Goal: Task Accomplishment & Management: Manage account settings

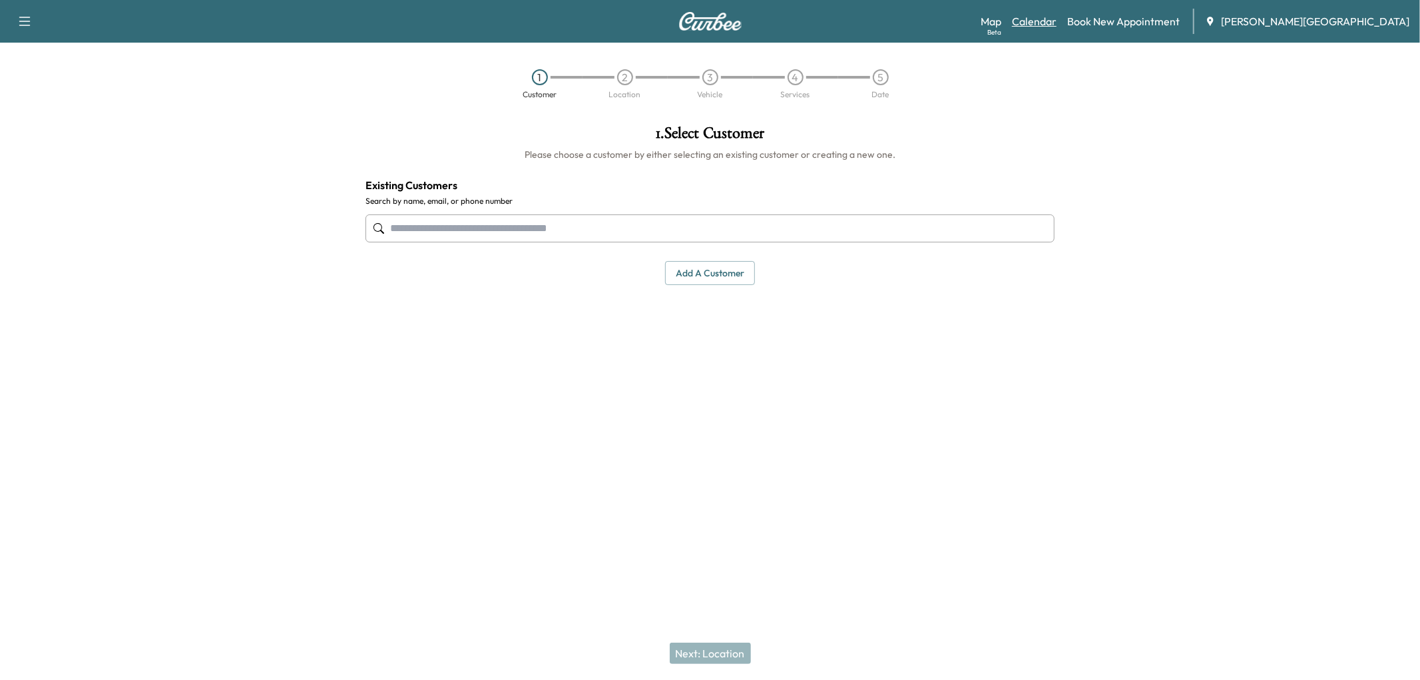
click at [1056, 29] on link "Calendar" at bounding box center [1034, 21] width 45 height 16
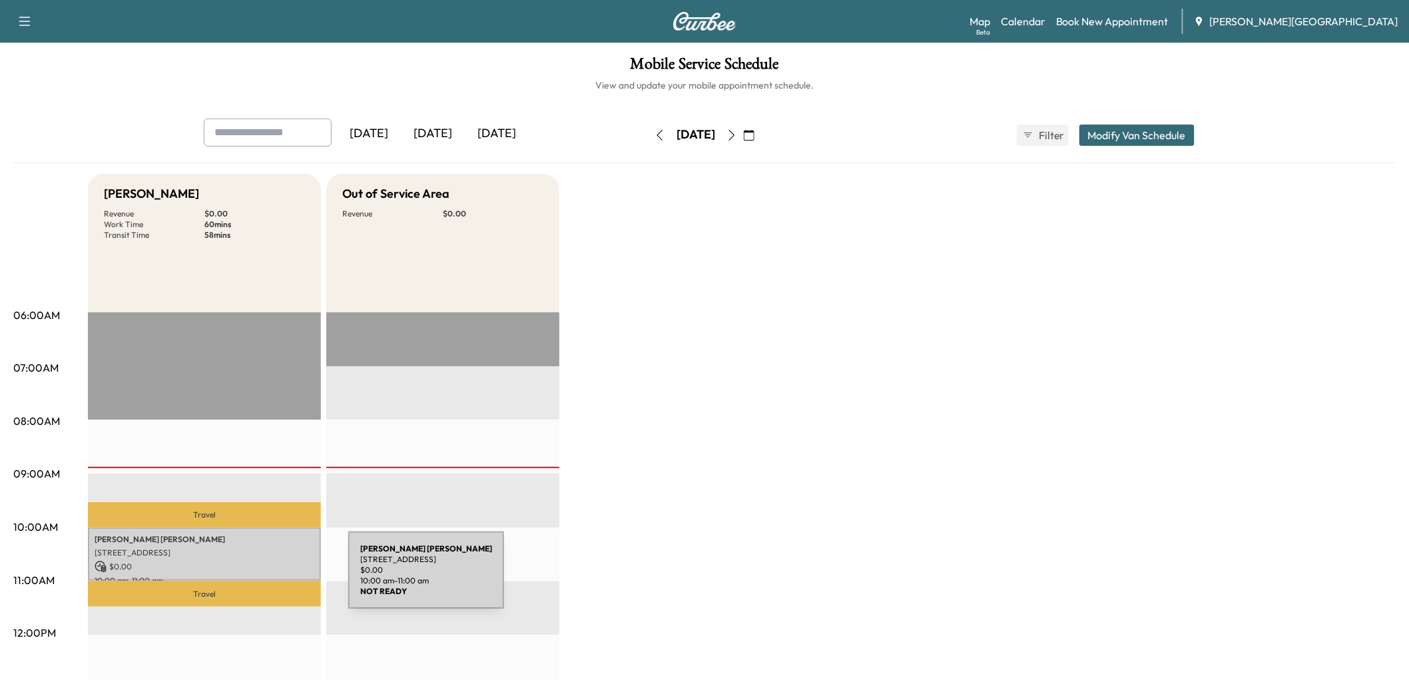
click at [248, 545] on p "[PERSON_NAME]" at bounding box center [205, 539] width 220 height 11
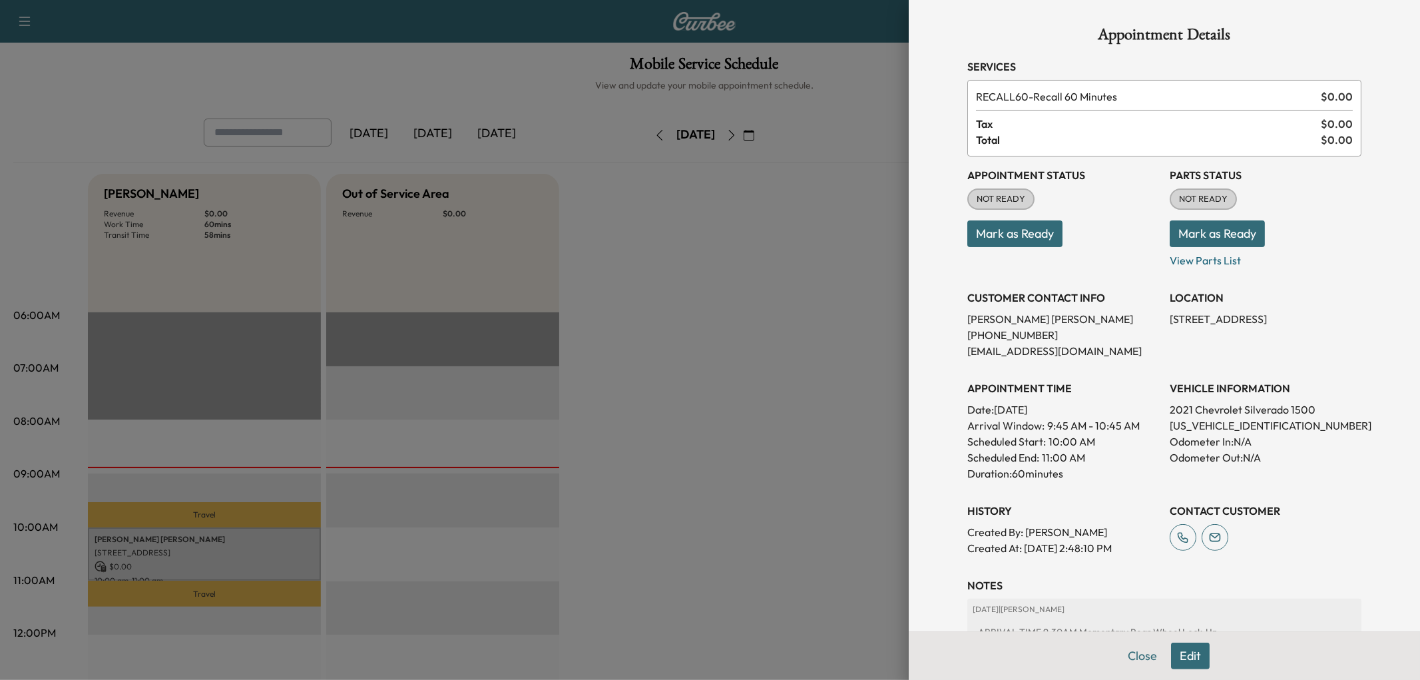
click at [678, 453] on div at bounding box center [710, 340] width 1420 height 680
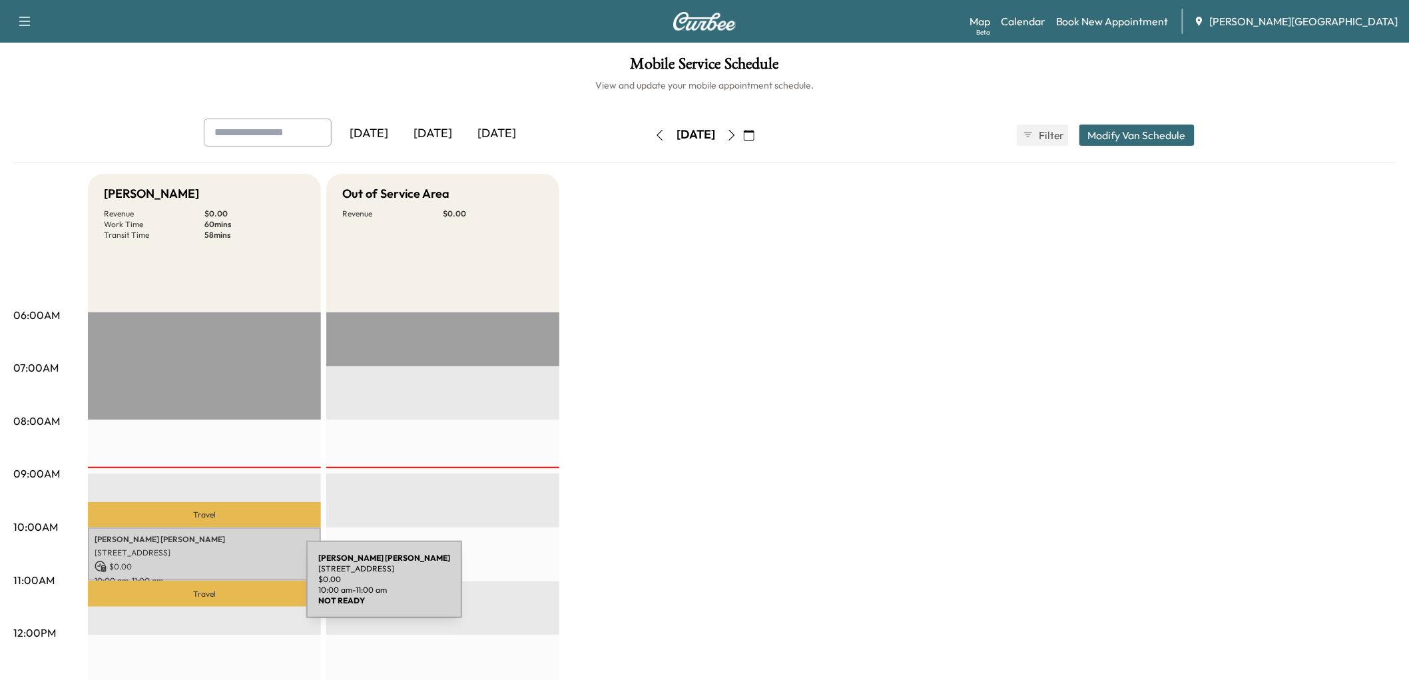
click at [207, 558] on p "[STREET_ADDRESS]" at bounding box center [205, 552] width 220 height 11
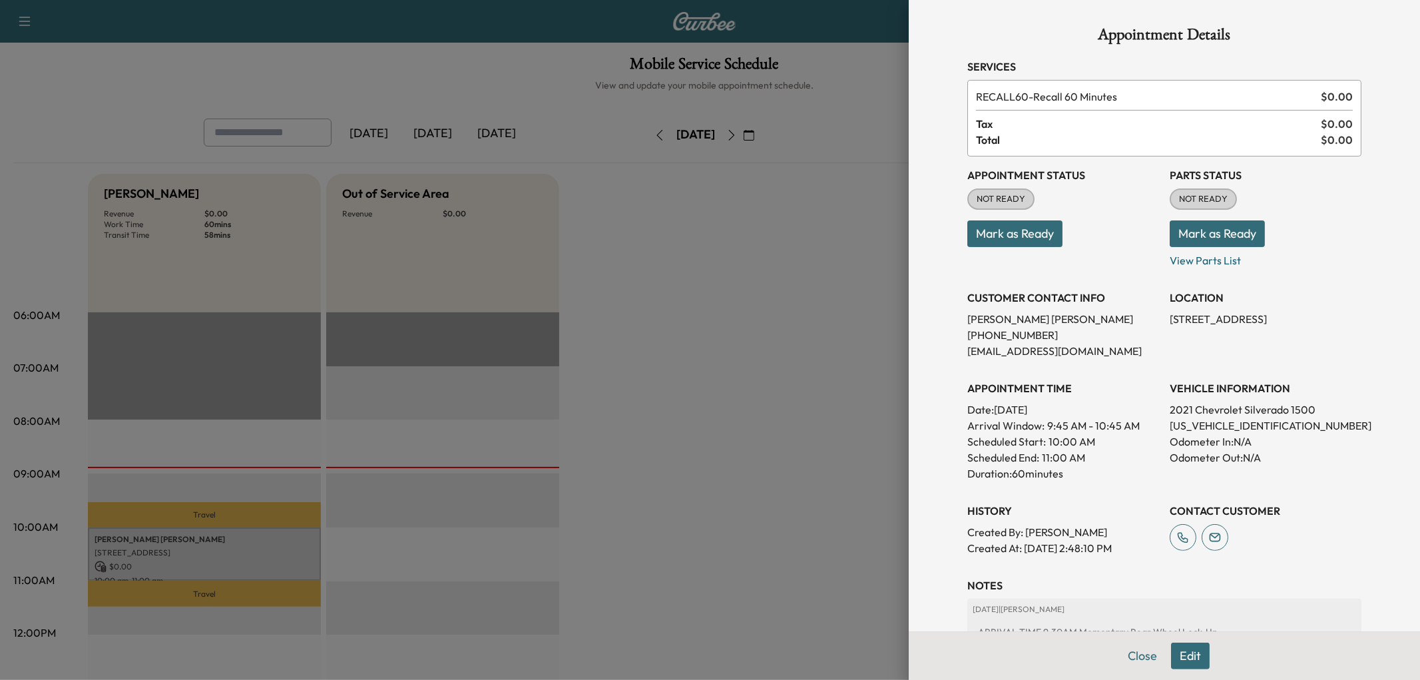
click at [1047, 247] on button "Mark as Ready" at bounding box center [1014, 233] width 95 height 27
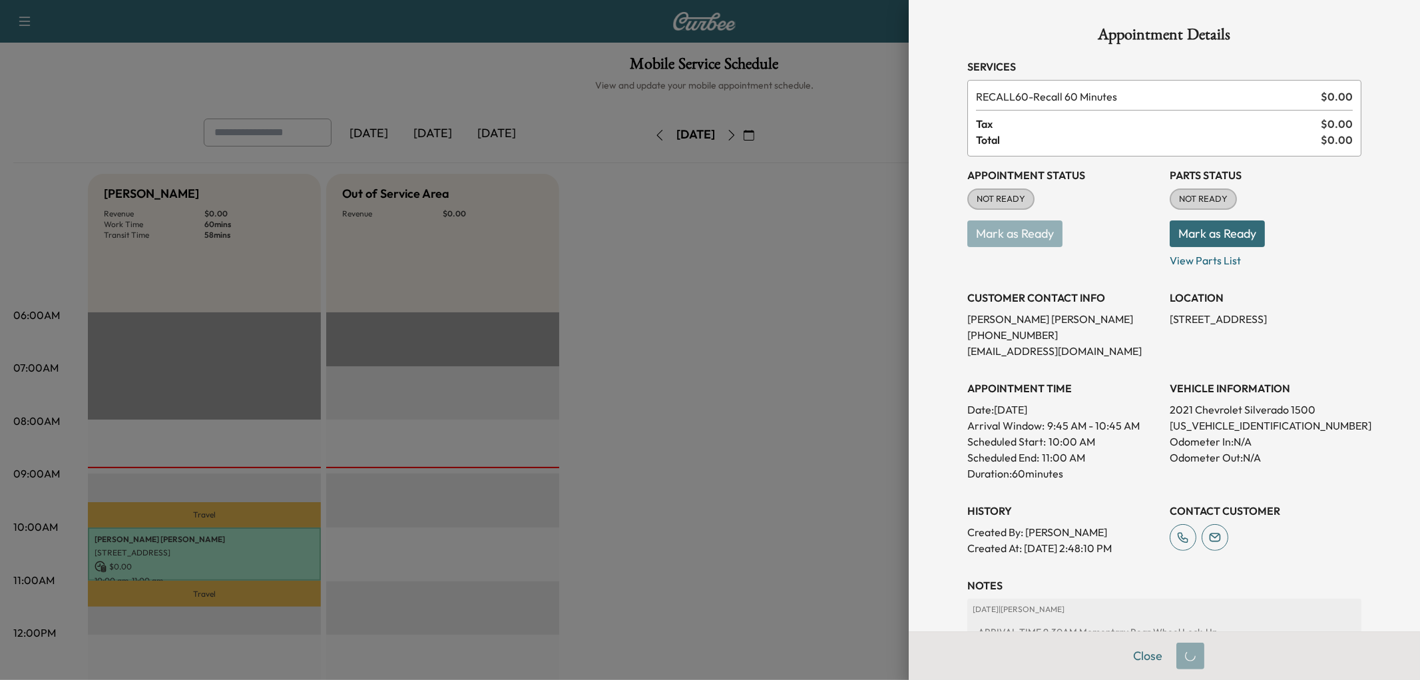
click at [833, 406] on div at bounding box center [710, 340] width 1420 height 680
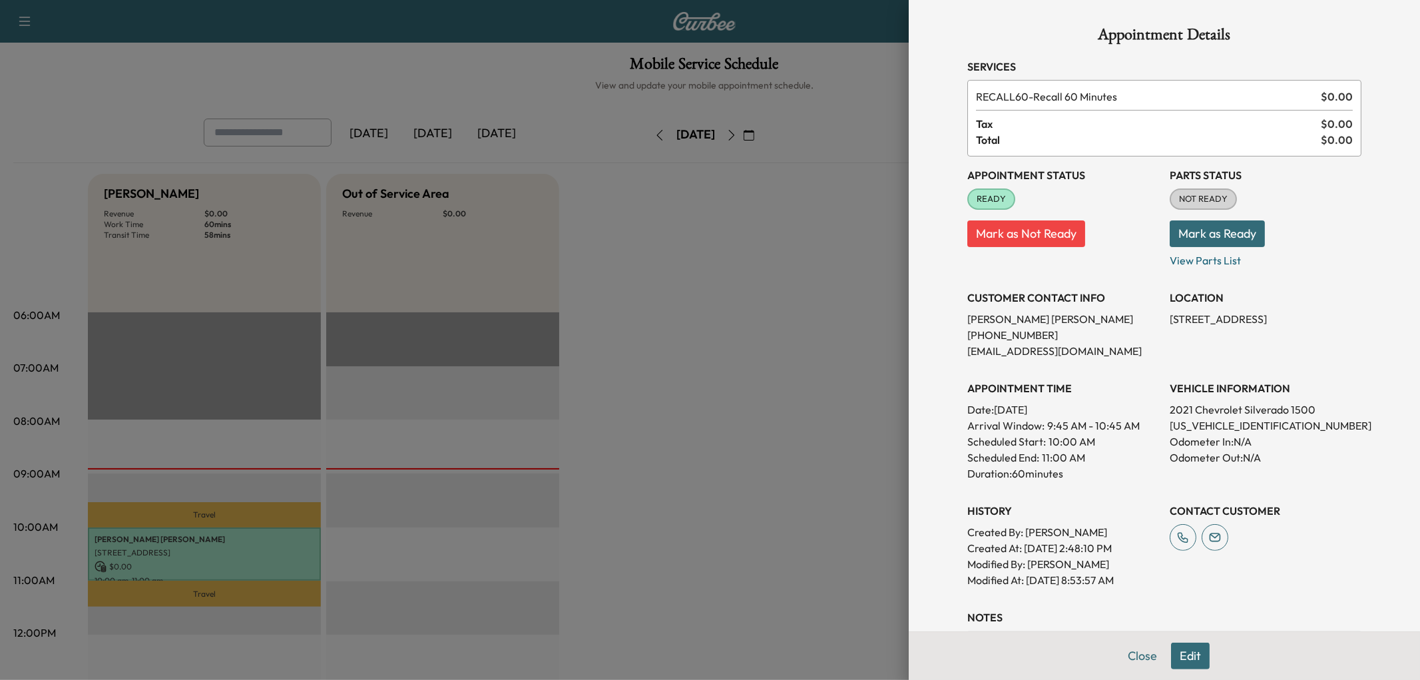
click at [759, 399] on div at bounding box center [710, 340] width 1420 height 680
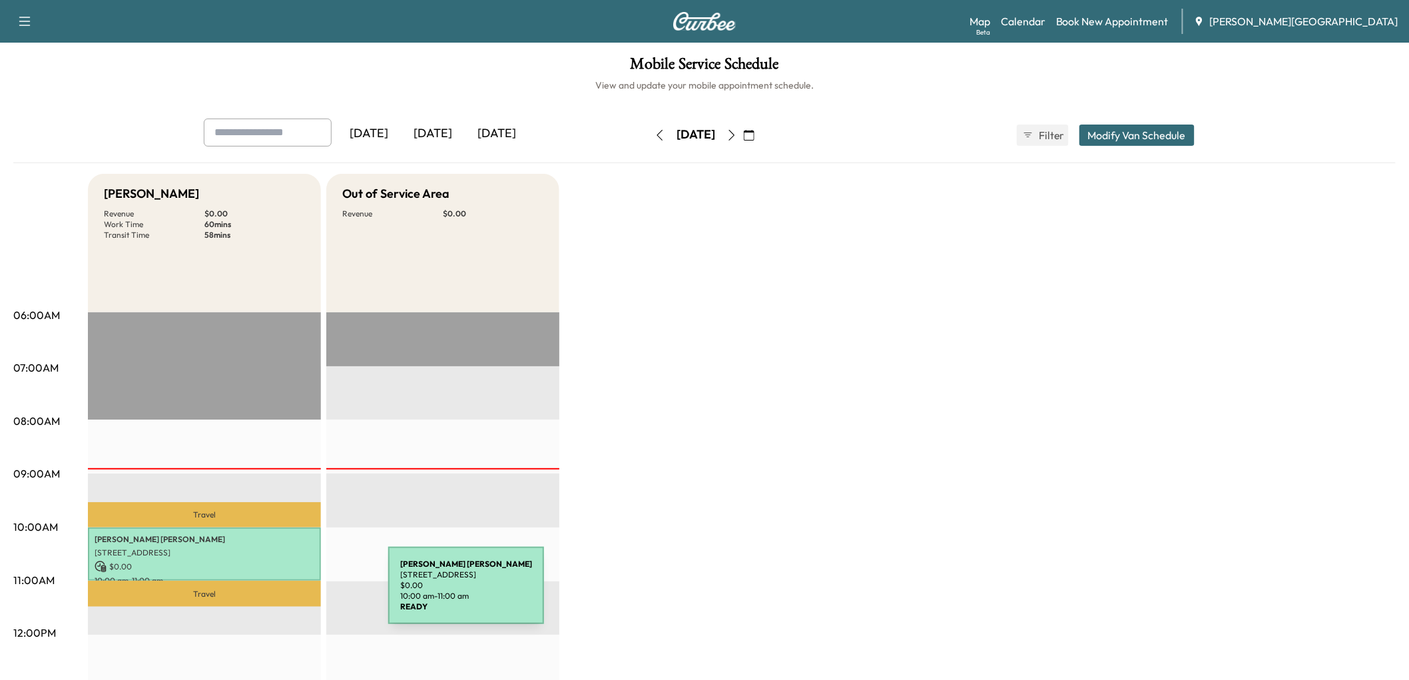
click at [288, 558] on p "[STREET_ADDRESS]" at bounding box center [205, 552] width 220 height 11
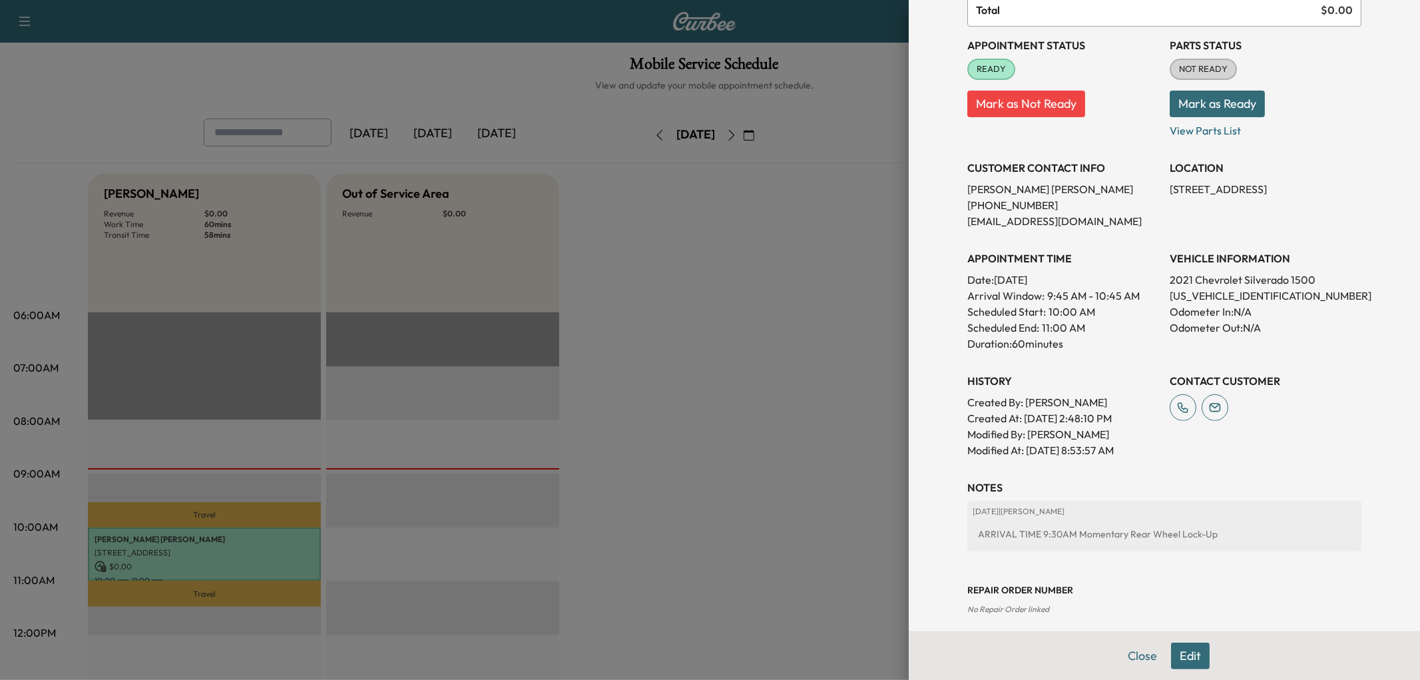
scroll to position [148, 0]
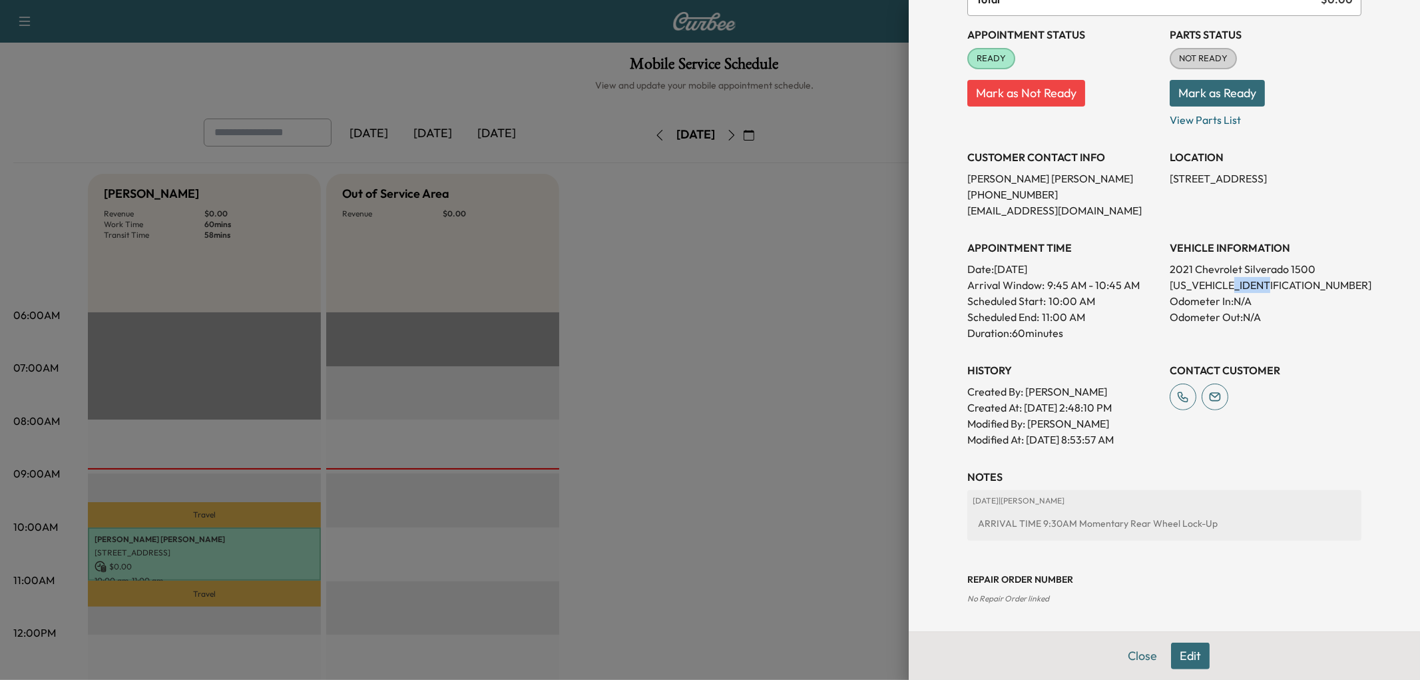
drag, startPoint x: 1238, startPoint y: 381, endPoint x: 1282, endPoint y: 377, distance: 43.5
click at [1282, 293] on p "[US_VEHICLE_IDENTIFICATION_NUMBER]" at bounding box center [1266, 285] width 192 height 16
copy p "184753"
click at [1218, 293] on p "[US_VEHICLE_IDENTIFICATION_NUMBER]" at bounding box center [1266, 285] width 192 height 16
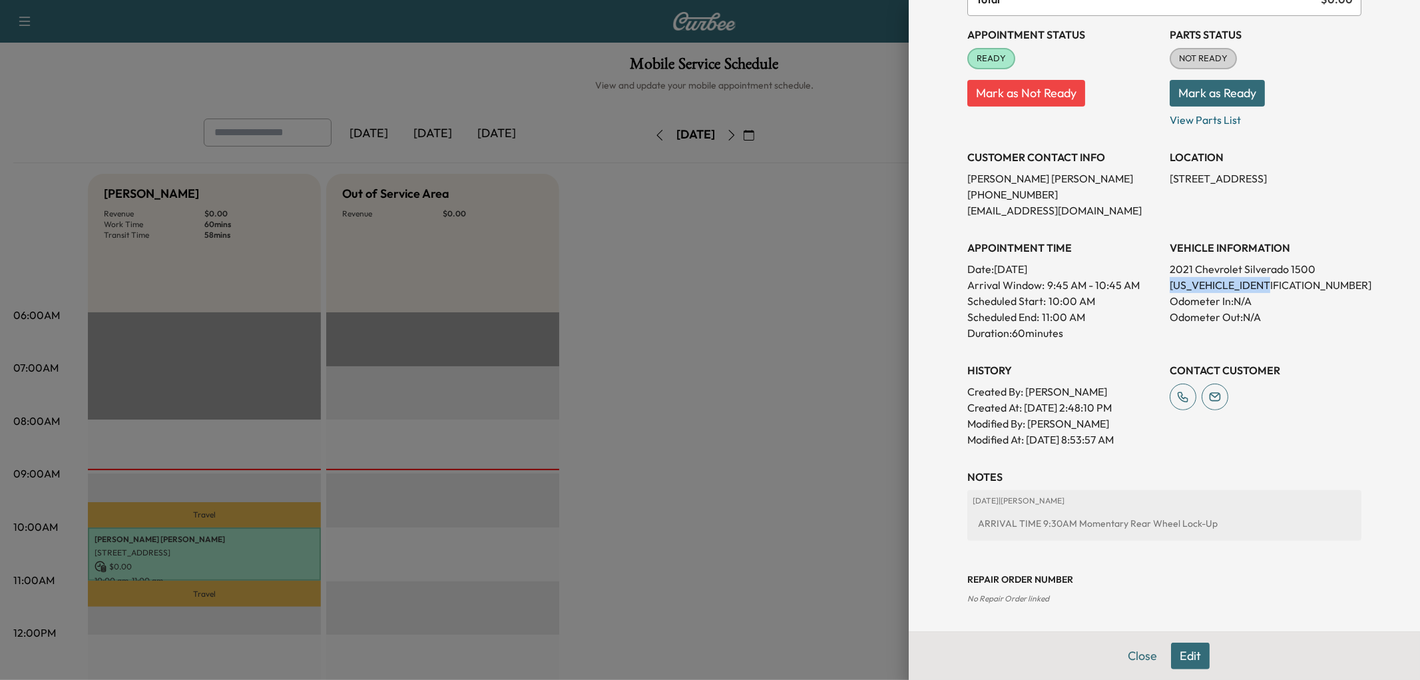
copy p "[US_VEHICLE_IDENTIFICATION_NUMBER]"
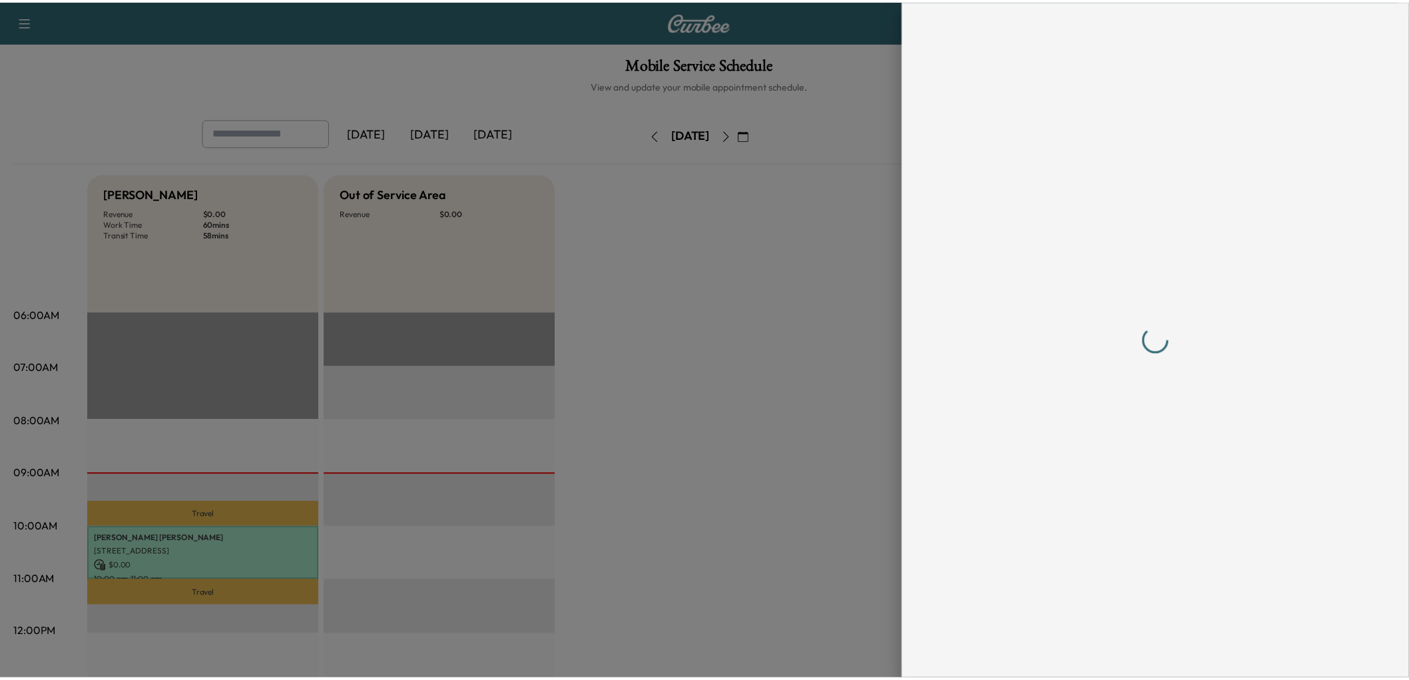
scroll to position [0, 0]
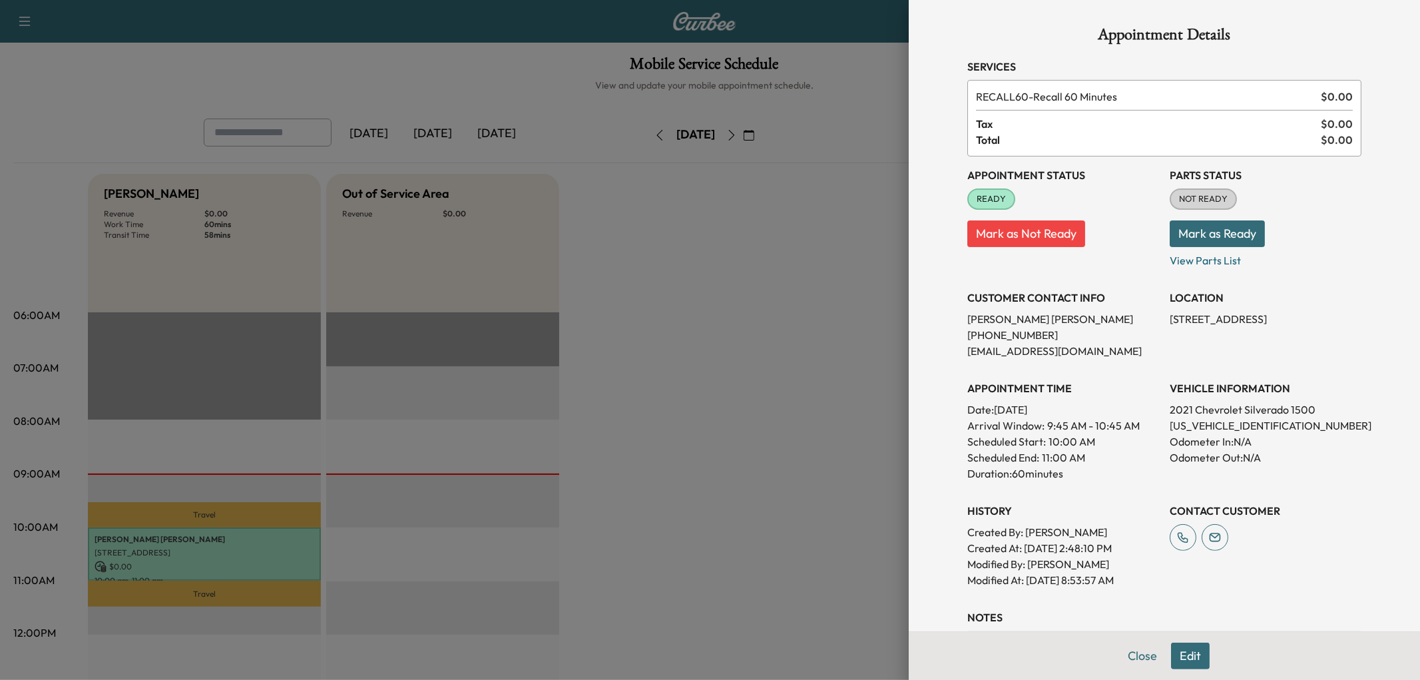
click at [657, 306] on div at bounding box center [710, 340] width 1420 height 680
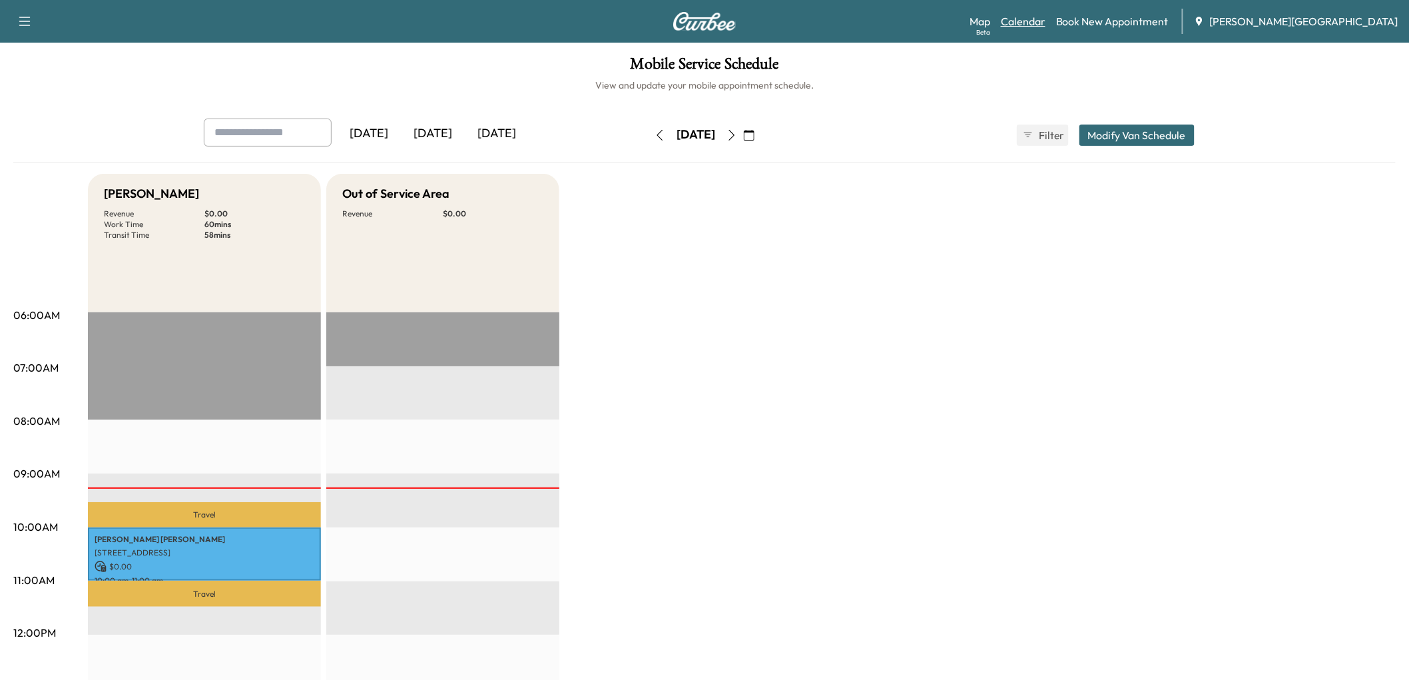
click at [1045, 29] on link "Calendar" at bounding box center [1023, 21] width 45 height 16
click at [529, 149] on div "[DATE]" at bounding box center [497, 133] width 64 height 31
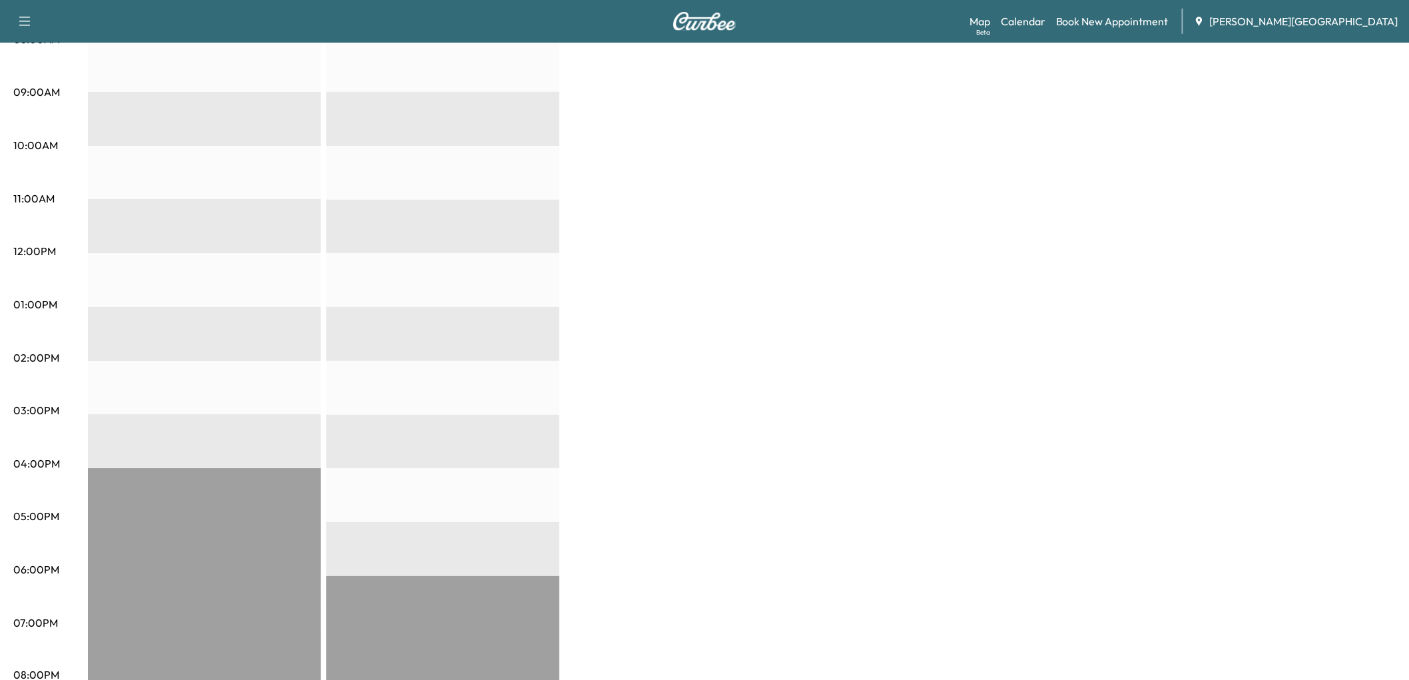
scroll to position [517, 0]
